Goal: Task Accomplishment & Management: Use online tool/utility

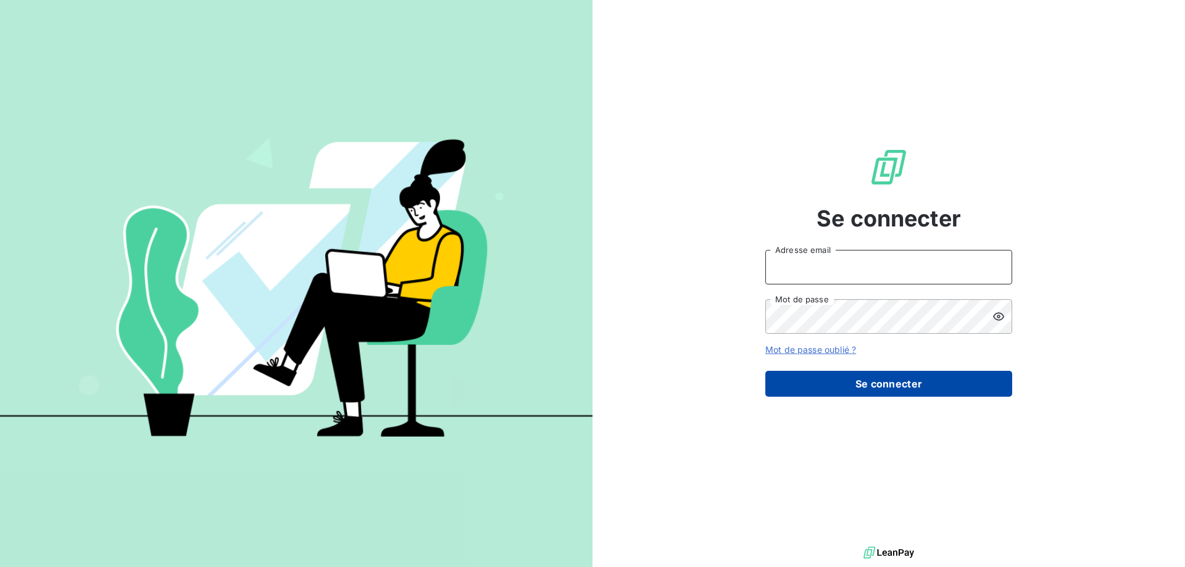
type input "[PERSON_NAME][EMAIL_ADDRESS][DOMAIN_NAME]"
click at [918, 388] on button "Se connecter" at bounding box center [888, 384] width 247 height 26
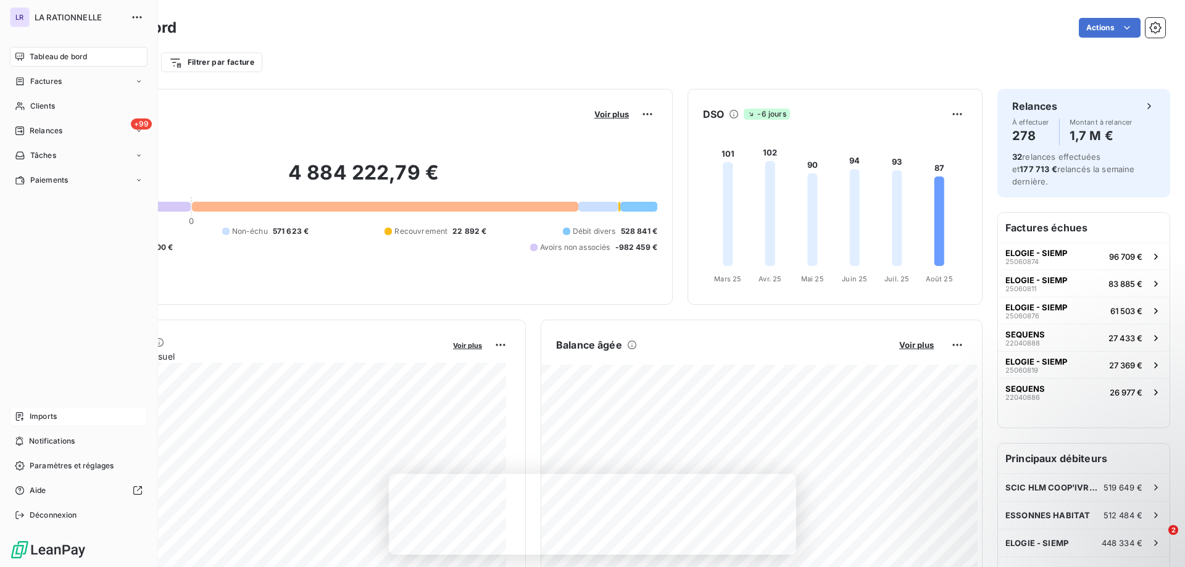
click at [34, 413] on span "Imports" at bounding box center [43, 416] width 27 height 11
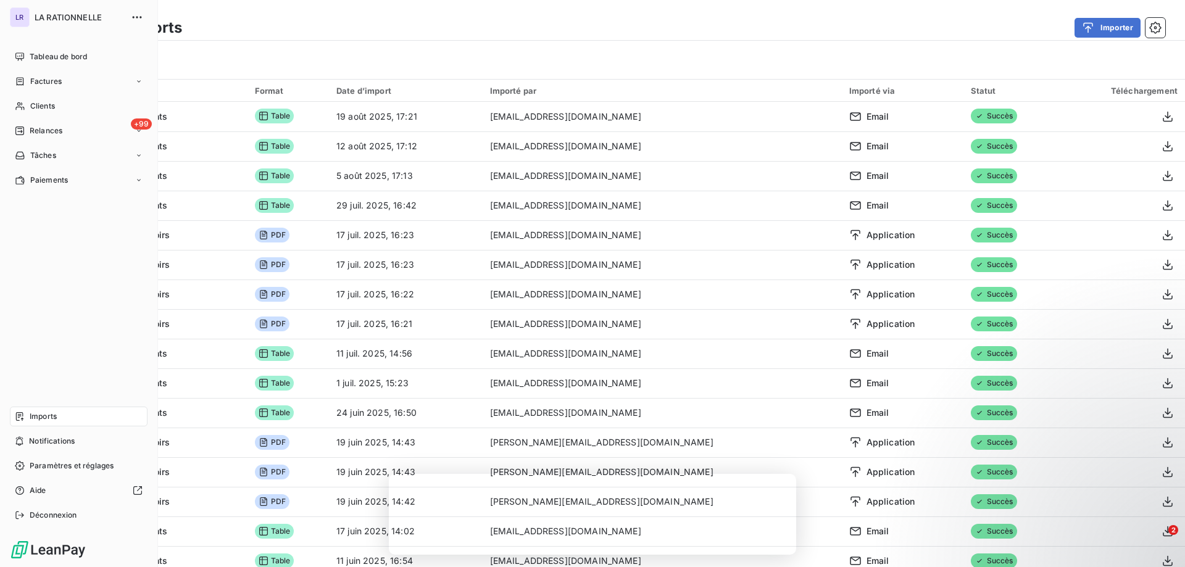
click at [90, 416] on div "Imports" at bounding box center [79, 417] width 138 height 20
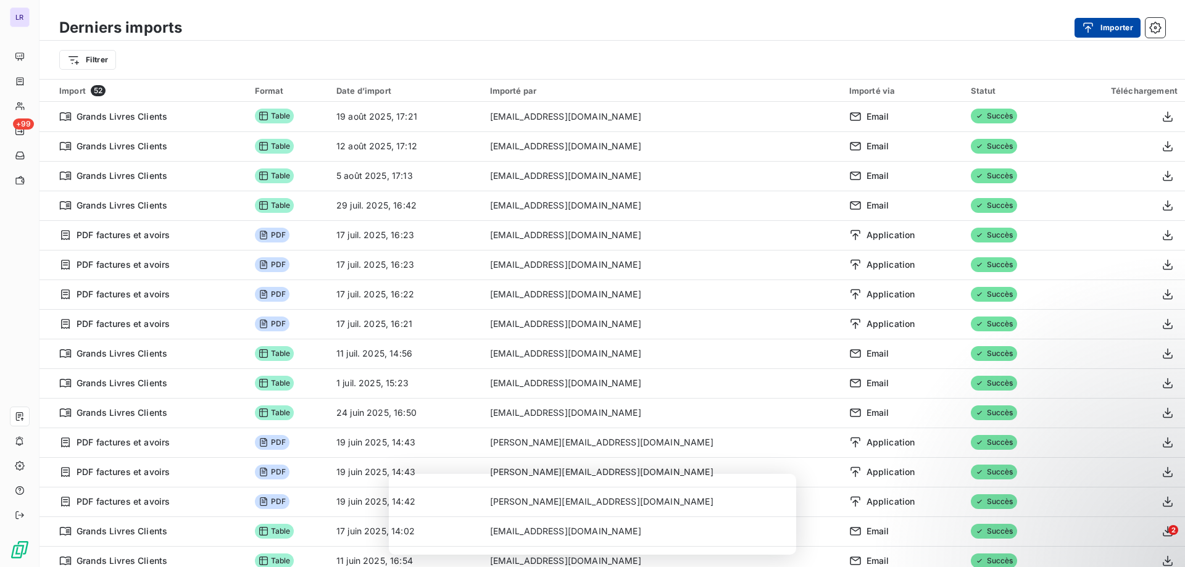
click at [1116, 27] on button "Importer" at bounding box center [1107, 28] width 66 height 20
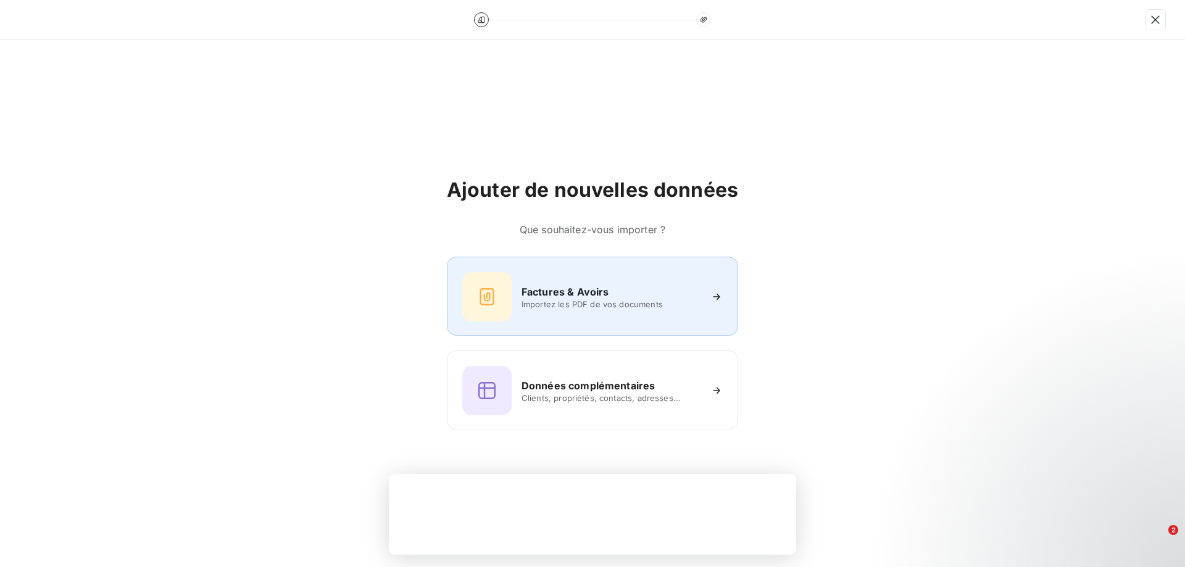
click at [591, 294] on h6 "Factures & Avoirs" at bounding box center [565, 291] width 88 height 15
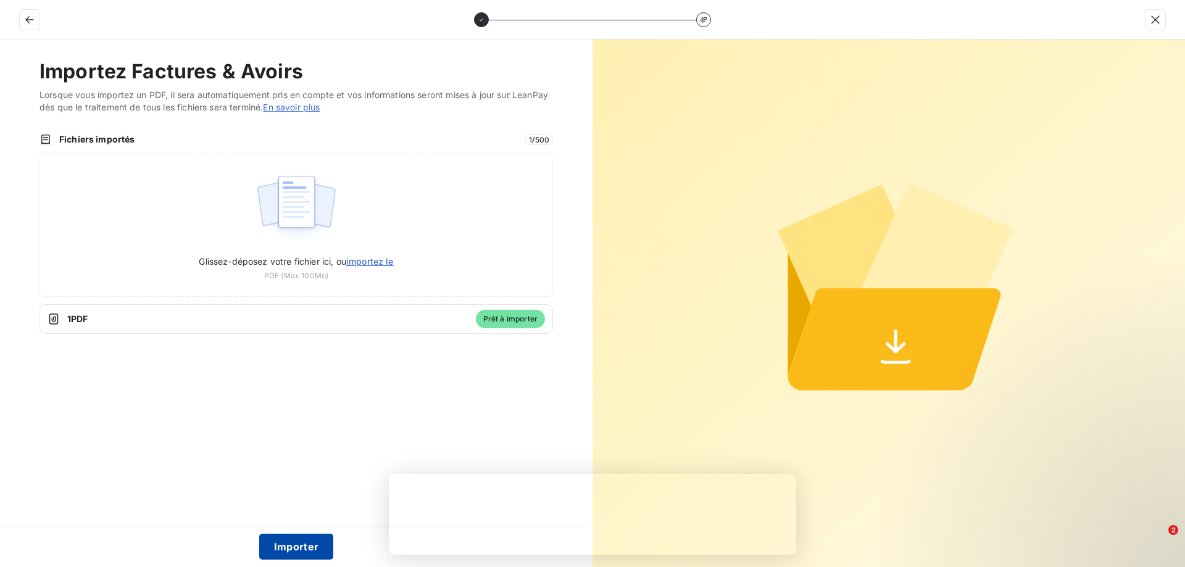
click at [313, 545] on button "Importer" at bounding box center [296, 547] width 75 height 26
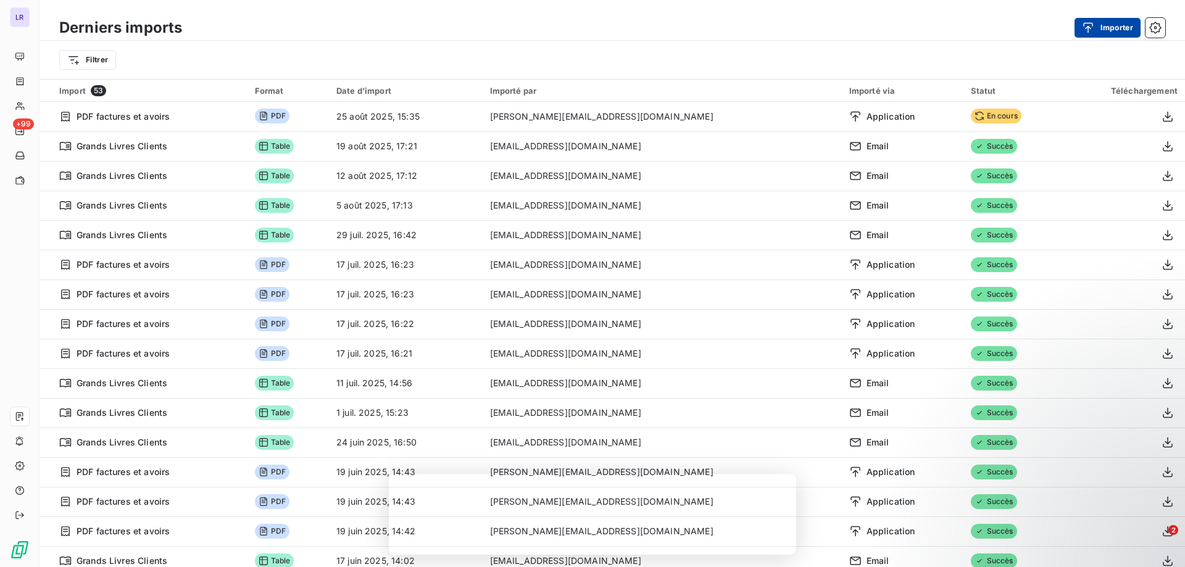
click at [1097, 27] on div "button" at bounding box center [1091, 28] width 19 height 12
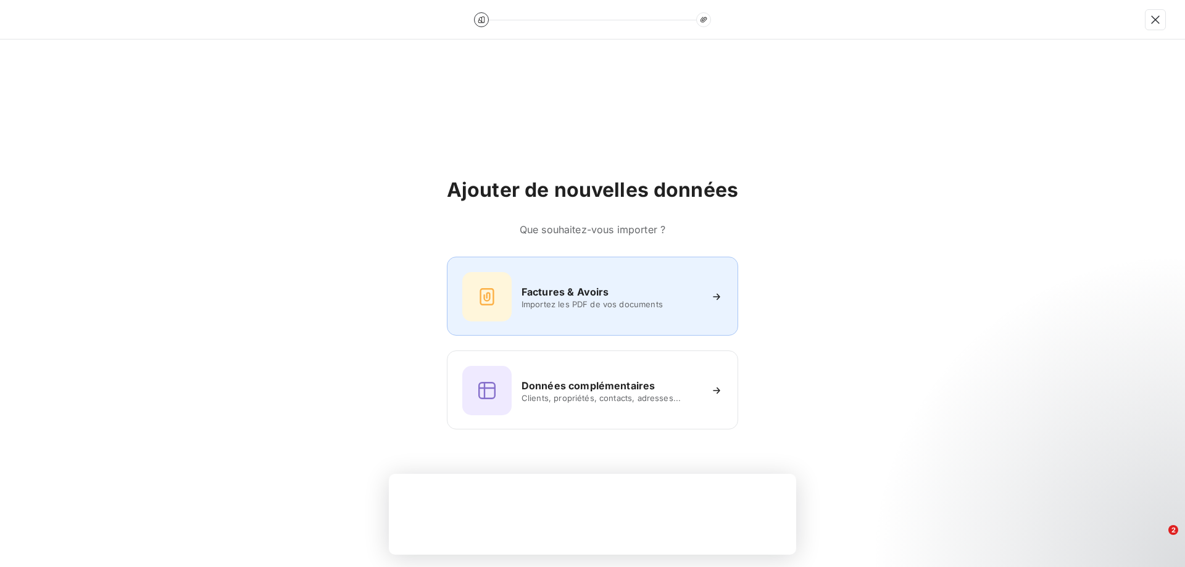
click at [579, 300] on span "Importez les PDF de vos documents" at bounding box center [610, 304] width 179 height 10
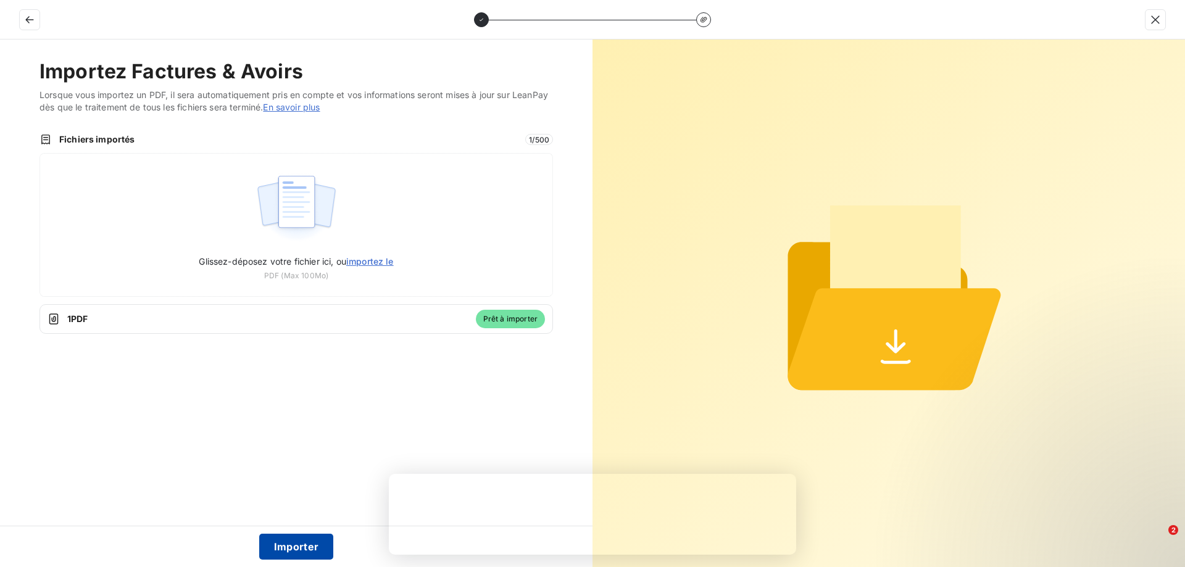
click at [300, 546] on button "Importer" at bounding box center [296, 547] width 75 height 26
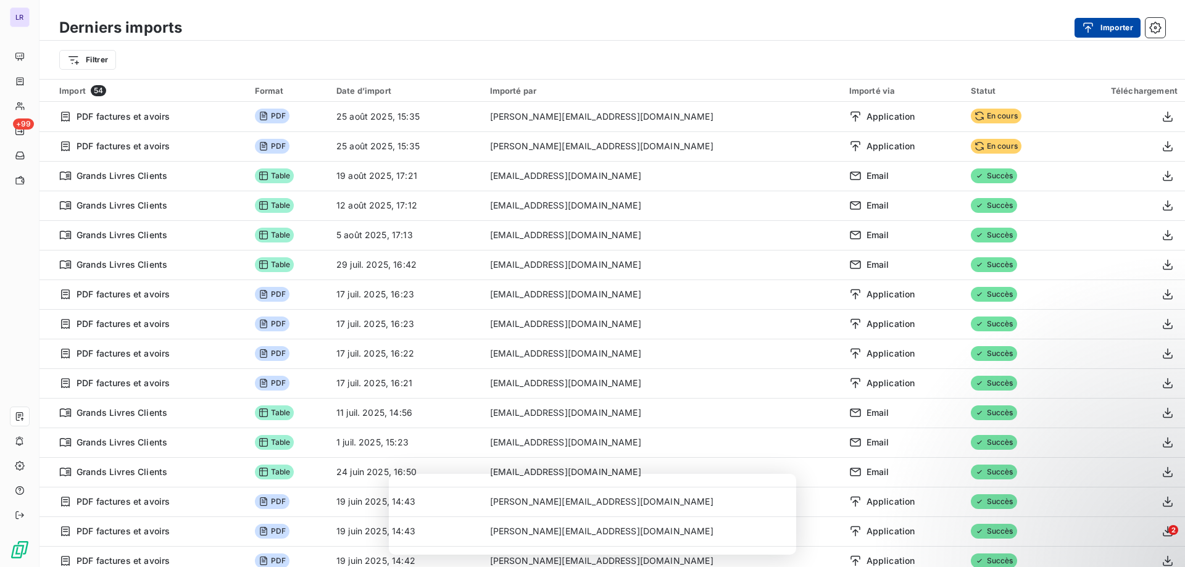
click at [1109, 25] on button "Importer" at bounding box center [1107, 28] width 66 height 20
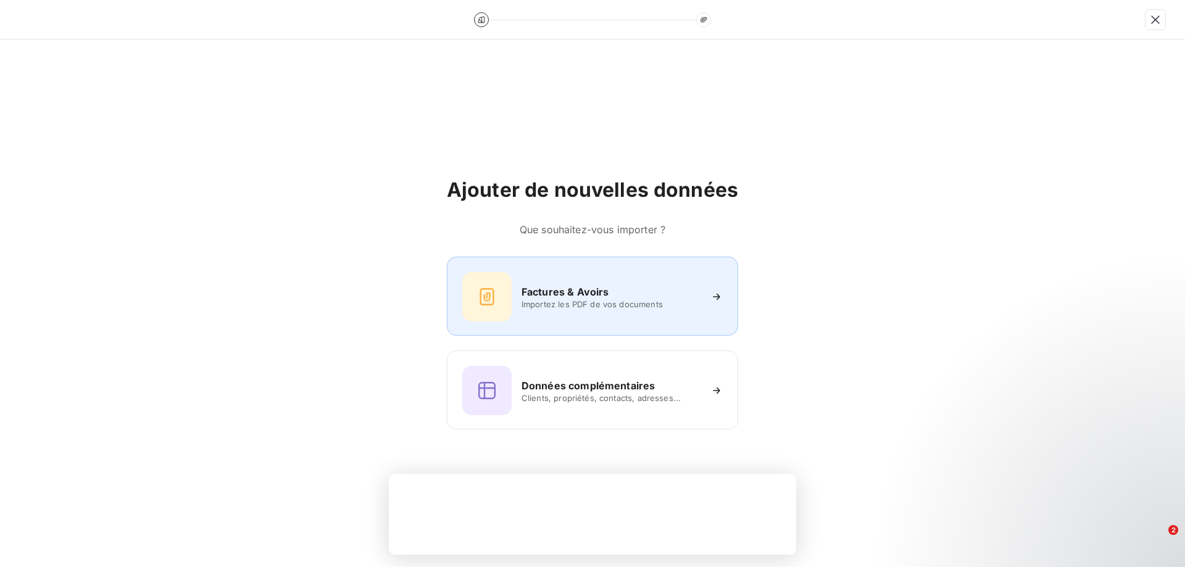
click at [586, 287] on h6 "Factures & Avoirs" at bounding box center [565, 291] width 88 height 15
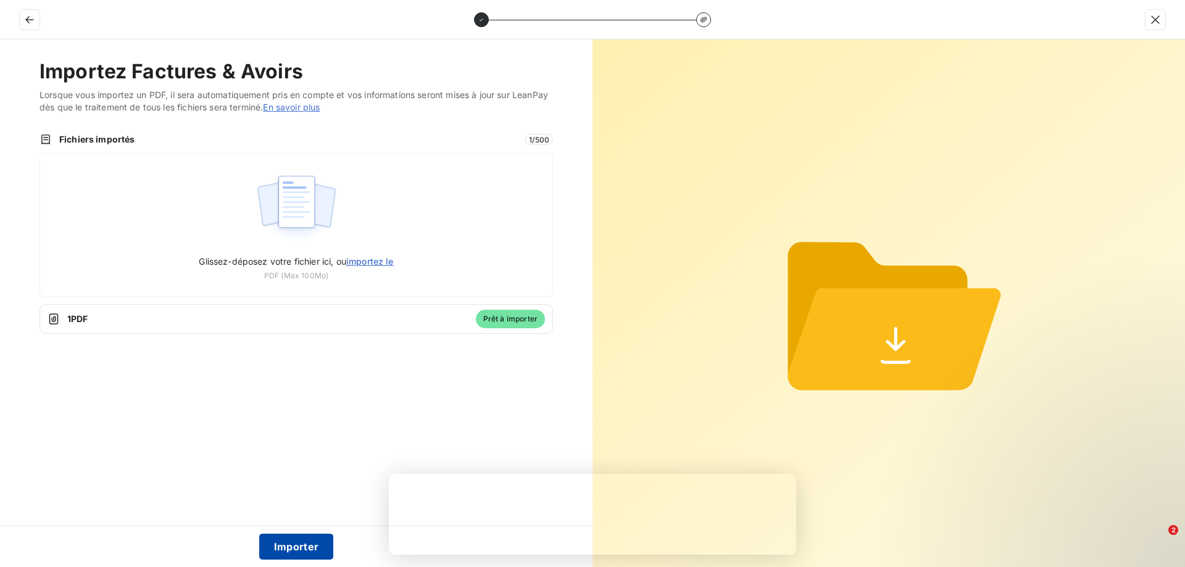
click at [309, 544] on button "Importer" at bounding box center [296, 547] width 75 height 26
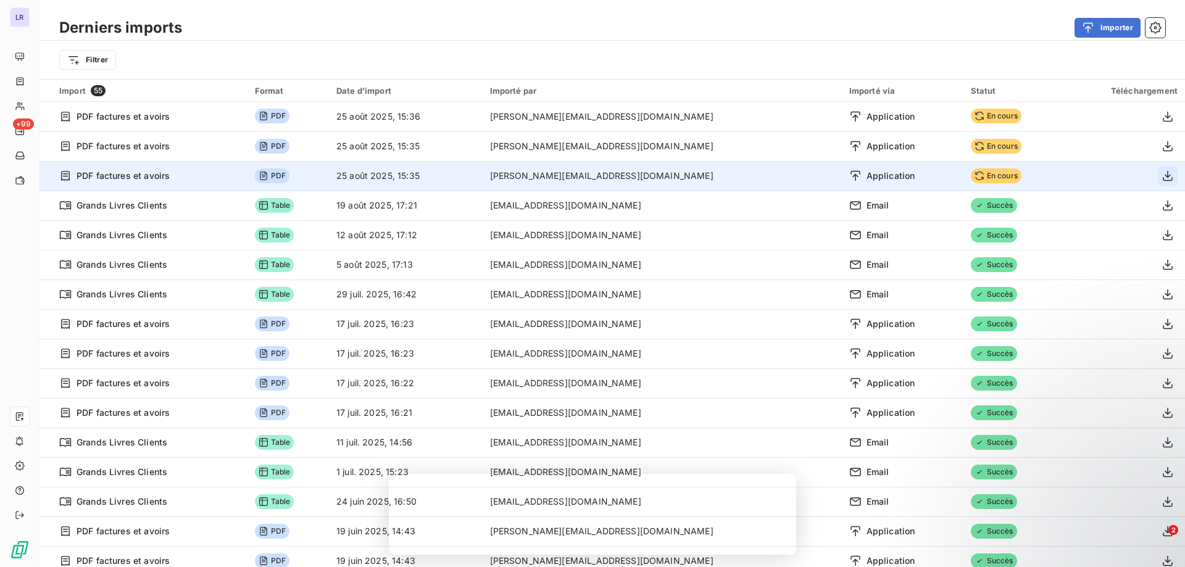
click at [1163, 176] on icon "button" at bounding box center [1168, 176] width 10 height 10
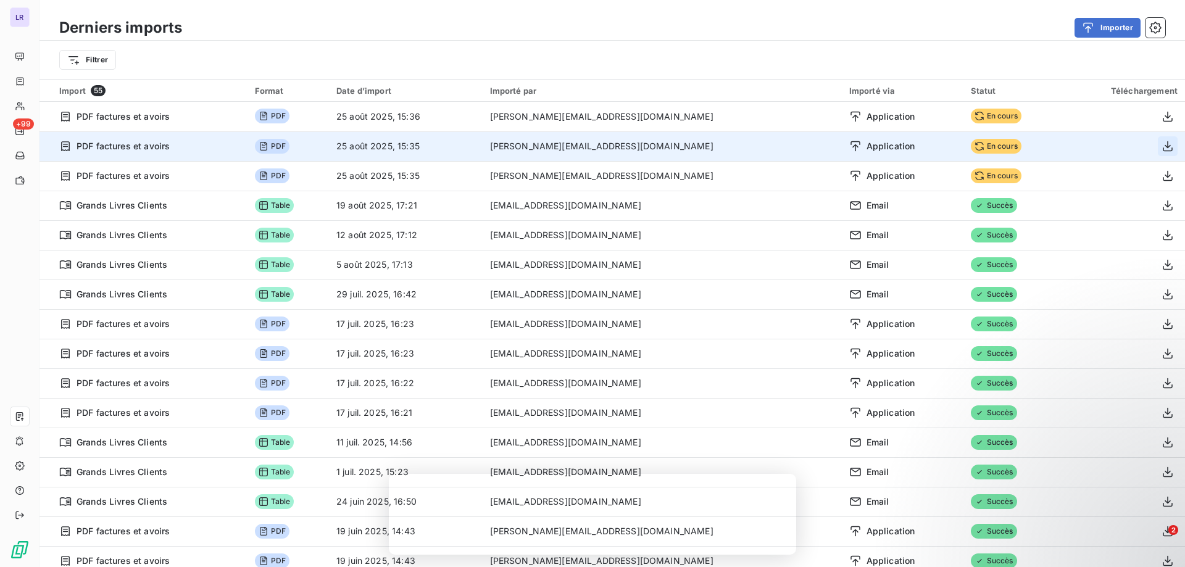
click at [1161, 143] on icon "button" at bounding box center [1167, 146] width 12 height 12
click at [1163, 147] on icon "button" at bounding box center [1168, 146] width 10 height 10
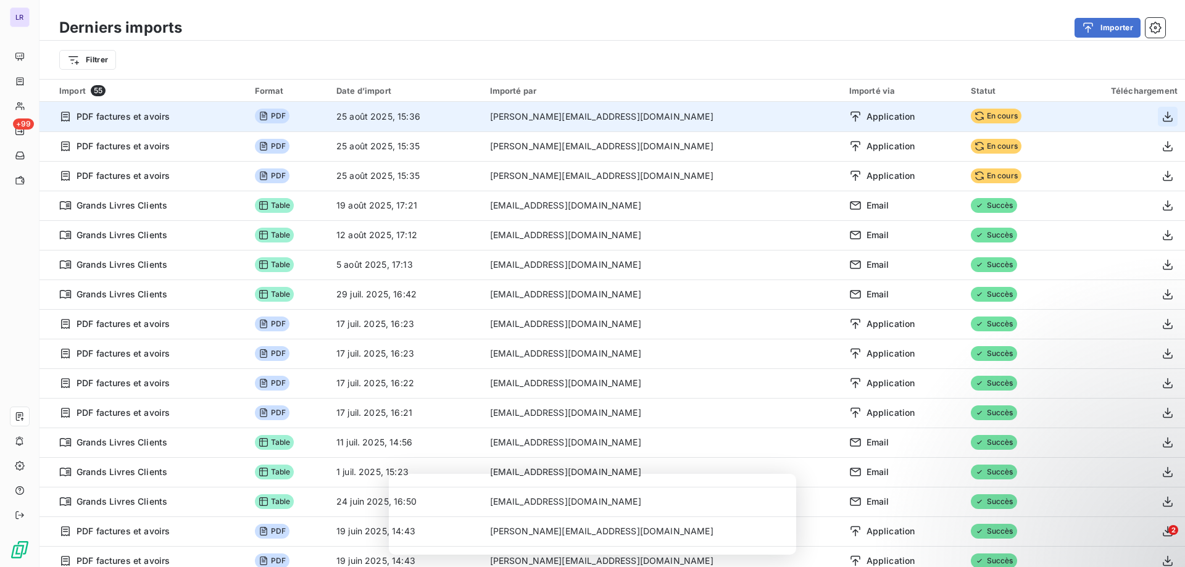
click at [1163, 117] on icon "button" at bounding box center [1168, 116] width 10 height 10
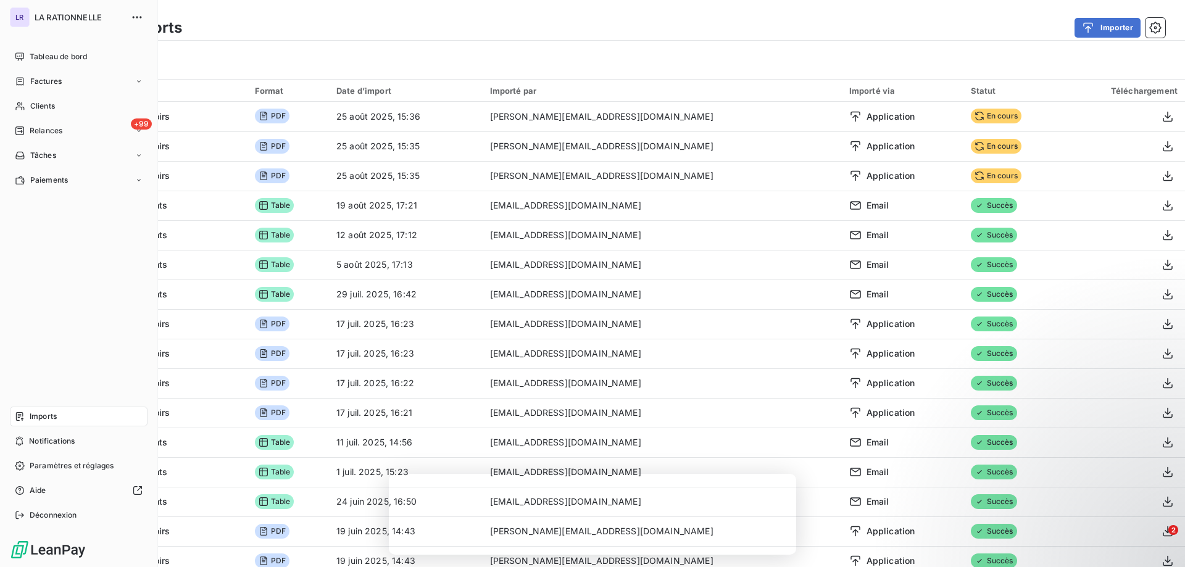
click at [39, 14] on span "LA RATIONNELLE" at bounding box center [79, 17] width 89 height 10
click at [25, 8] on div "LR" at bounding box center [20, 17] width 20 height 20
click at [59, 55] on span "Tableau de bord" at bounding box center [58, 56] width 57 height 11
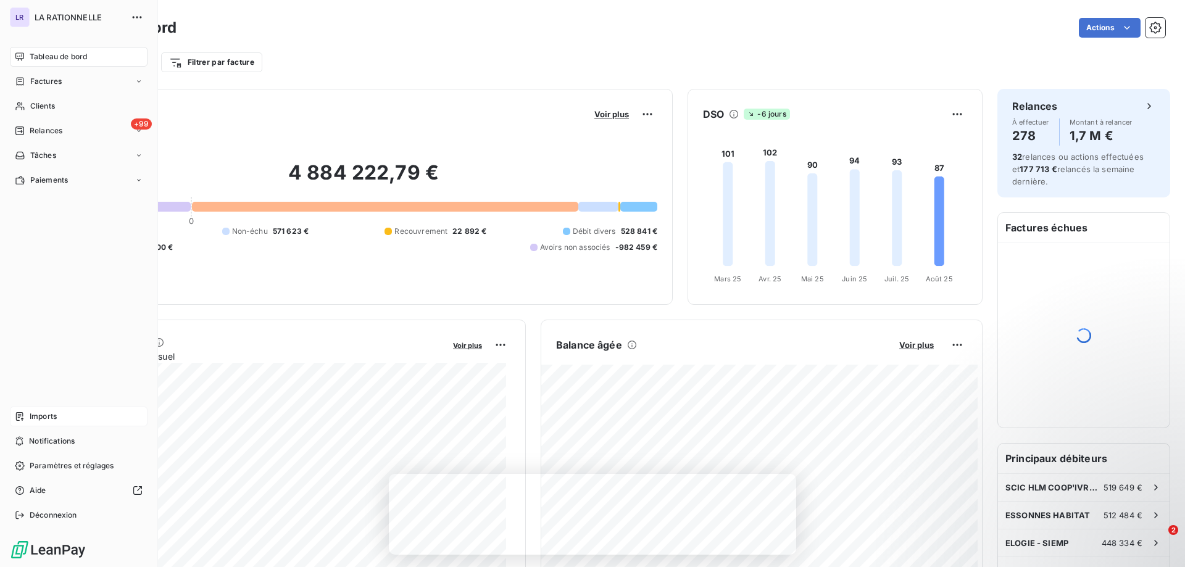
click at [38, 420] on span "Imports" at bounding box center [43, 416] width 27 height 11
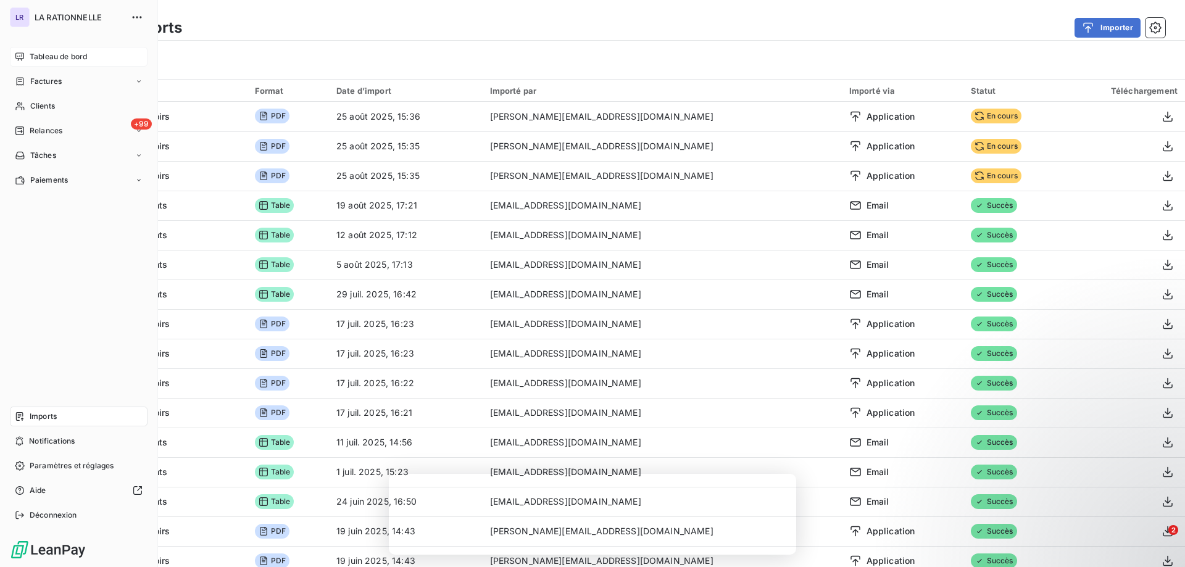
click at [73, 15] on span "LA RATIONNELLE" at bounding box center [79, 17] width 89 height 10
click at [59, 17] on span "LA RATIONNELLE" at bounding box center [79, 17] width 89 height 10
